Goal: Communication & Community: Answer question/provide support

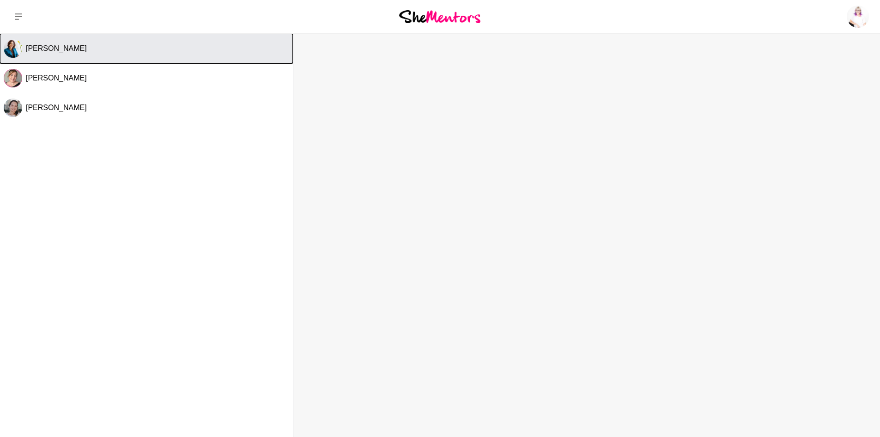
click at [250, 44] on div "[PERSON_NAME]" at bounding box center [157, 48] width 263 height 9
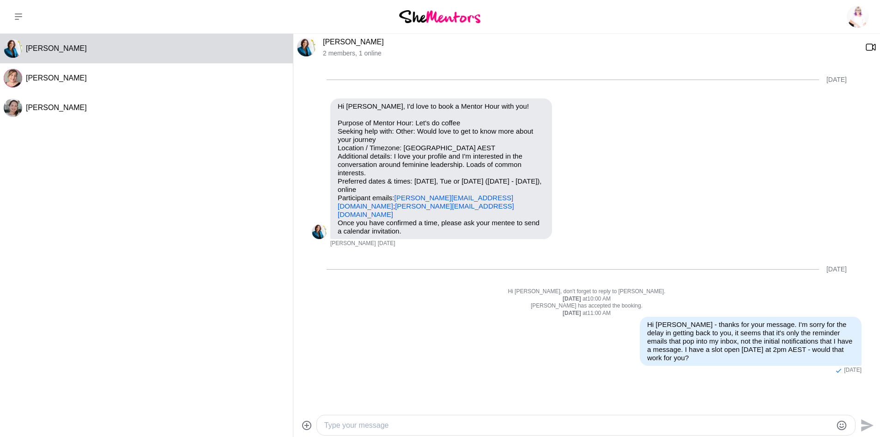
click at [382, 424] on textarea "Type your message" at bounding box center [578, 425] width 508 height 11
type textarea "Hey [PERSON_NAME] - let me know if you'd like to reschedule. I'd still love to …"
click at [872, 424] on icon "Send" at bounding box center [868, 425] width 12 height 12
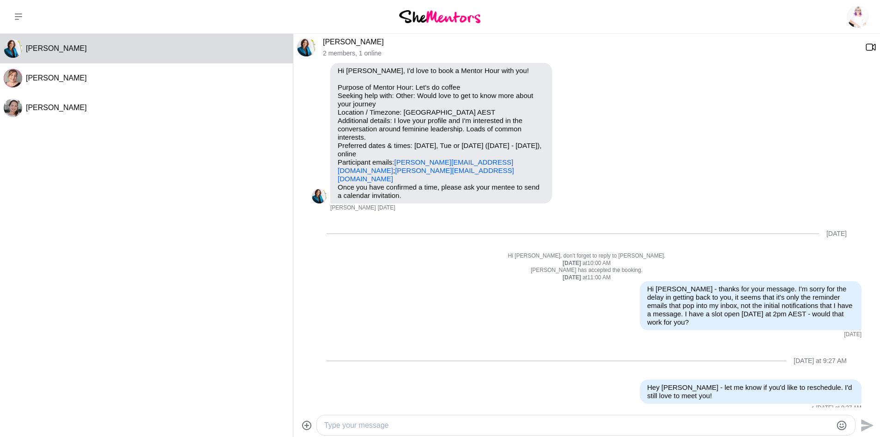
click at [568, 427] on textarea "Type your message" at bounding box center [578, 425] width 508 height 11
type textarea "I"
drag, startPoint x: 418, startPoint y: 170, endPoint x: 336, endPoint y: 174, distance: 81.5
click at [336, 174] on div "Hi [PERSON_NAME], I'd love to book a Mentor Hour with you! Purpose of Mentor Ho…" at bounding box center [441, 133] width 222 height 141
copy link "[PERSON_NAME][EMAIL_ADDRESS][DOMAIN_NAME]"
